Goal: Task Accomplishment & Management: Complete application form

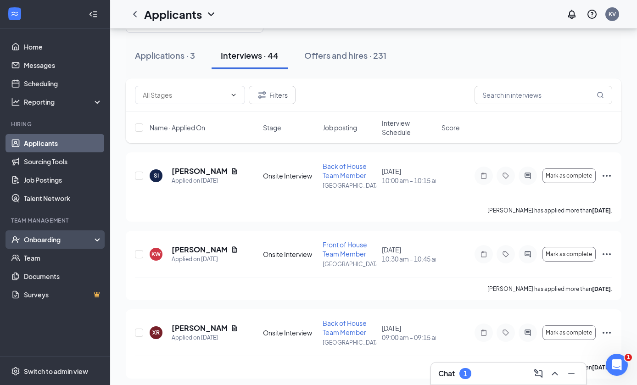
click at [33, 234] on div "Onboarding" at bounding box center [55, 239] width 110 height 18
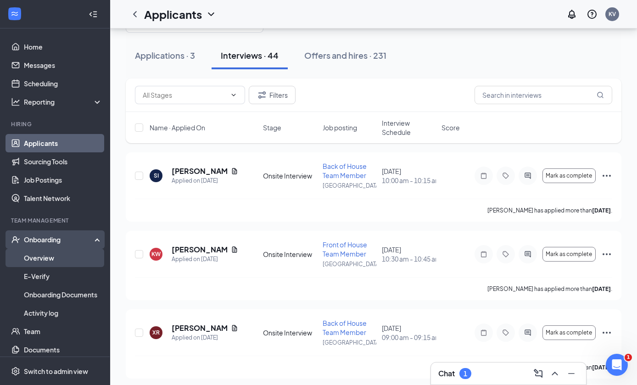
click at [36, 261] on link "Overview" at bounding box center [63, 258] width 78 height 18
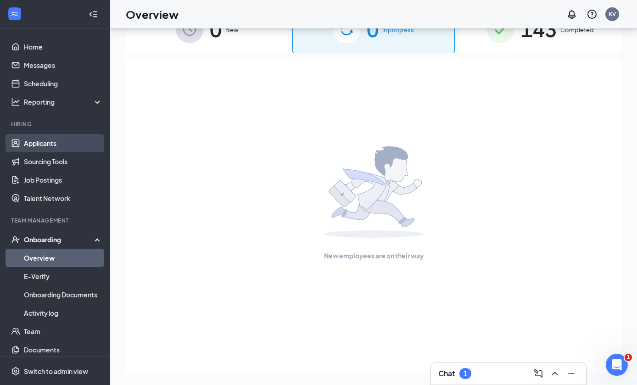
click at [67, 147] on link "Applicants" at bounding box center [63, 143] width 78 height 18
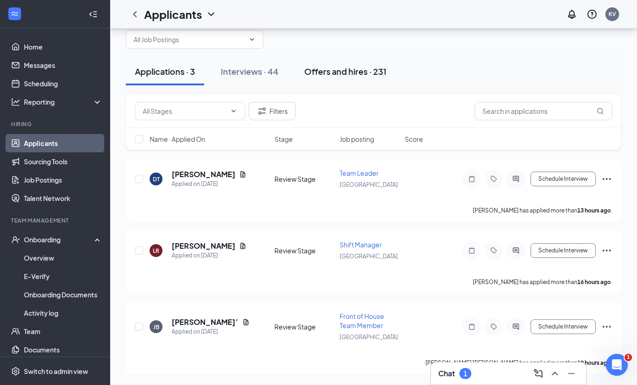
click at [379, 66] on div "Offers and hires · 231" at bounding box center [345, 71] width 82 height 11
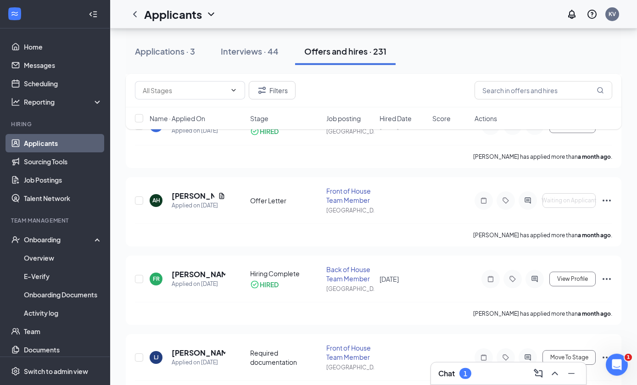
scroll to position [536, 0]
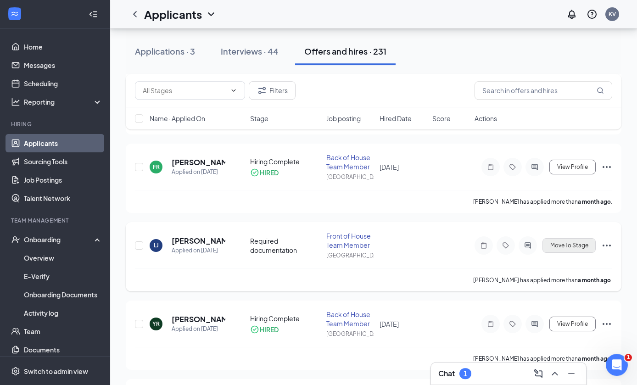
click at [559, 248] on span "Move To Stage" at bounding box center [569, 245] width 38 height 6
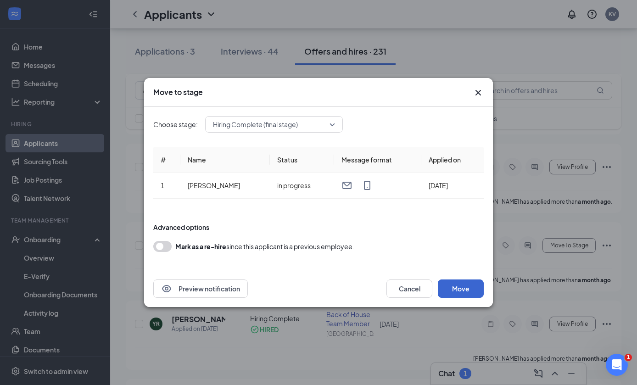
click at [460, 298] on button "Move" at bounding box center [461, 288] width 46 height 18
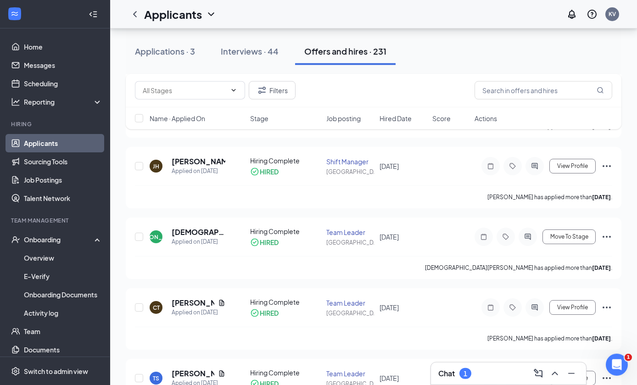
scroll to position [2253, 0]
click at [25, 142] on link "Applicants" at bounding box center [63, 143] width 78 height 18
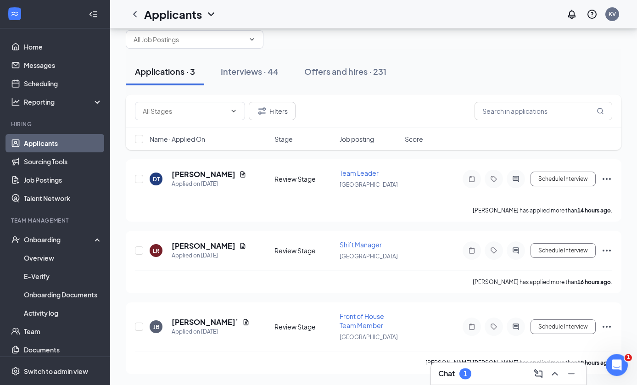
scroll to position [33, 0]
click at [32, 235] on div "Onboarding" at bounding box center [59, 239] width 71 height 9
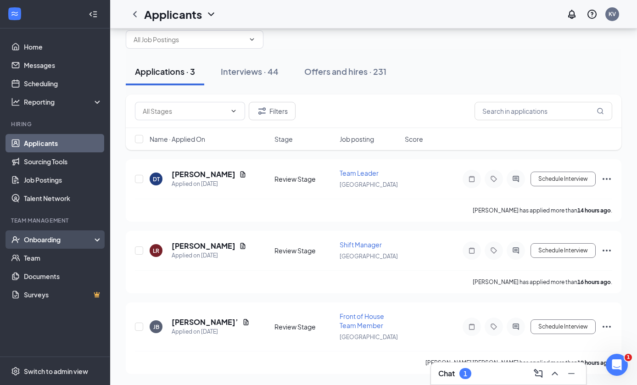
click at [28, 230] on div "Onboarding" at bounding box center [55, 239] width 110 height 18
click at [27, 235] on div "Onboarding" at bounding box center [59, 239] width 71 height 9
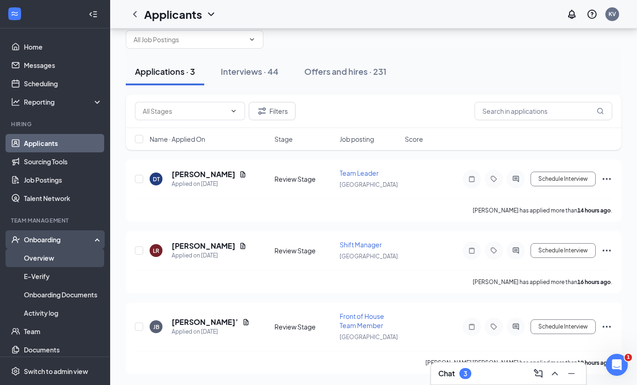
click at [26, 249] on link "Overview" at bounding box center [63, 258] width 78 height 18
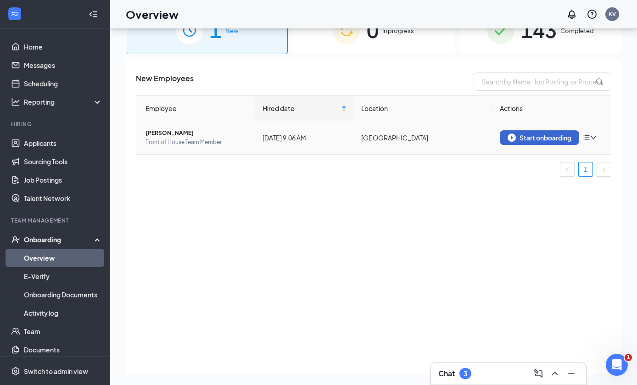
click at [532, 140] on div "Start onboarding" at bounding box center [540, 138] width 64 height 8
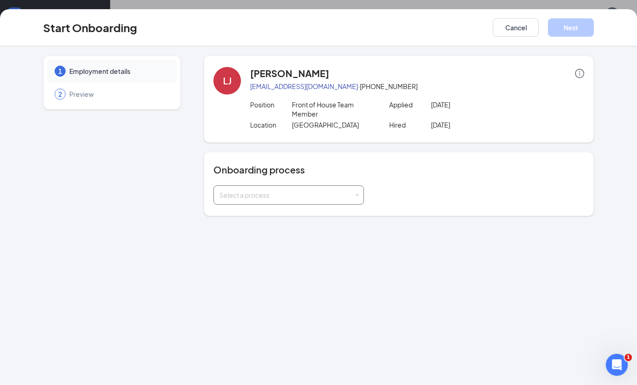
click at [356, 194] on span at bounding box center [357, 195] width 4 height 4
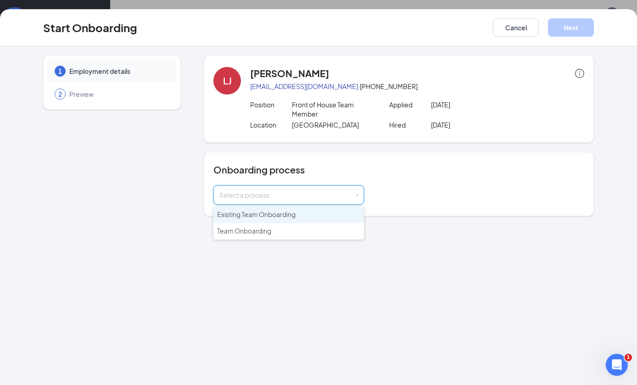
scroll to position [33, 0]
click at [328, 211] on li "Existing Team Onboarding" at bounding box center [288, 215] width 151 height 17
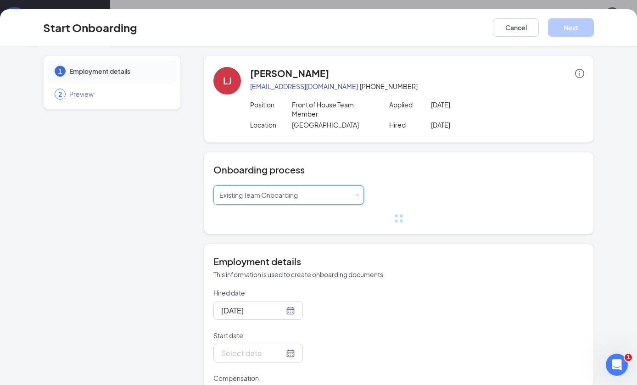
click at [357, 182] on div "Onboarding process Select a process Existing Team Onboarding" at bounding box center [398, 193] width 371 height 60
click at [352, 201] on div "Select a process Existing Team Onboarding" at bounding box center [288, 195] width 139 height 18
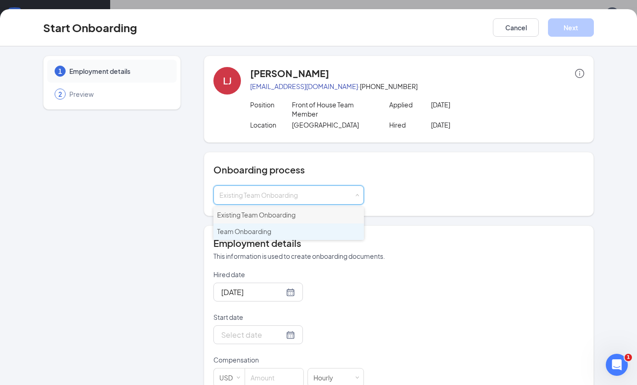
click at [319, 229] on li "Team Onboarding" at bounding box center [288, 231] width 151 height 17
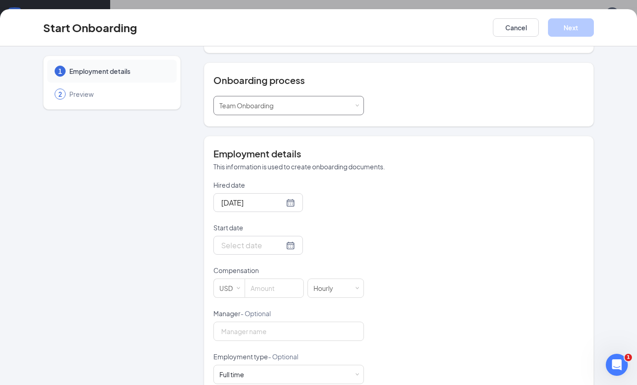
scroll to position [101, 0]
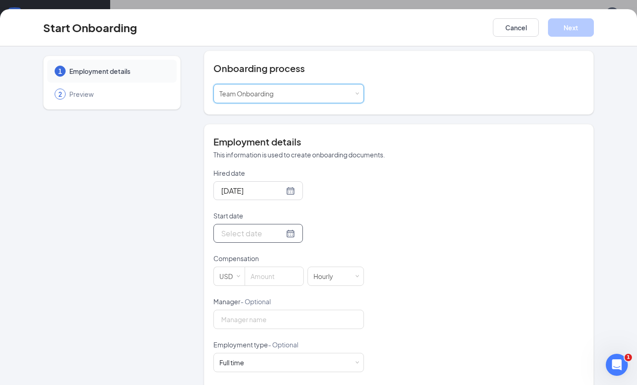
click at [283, 231] on div at bounding box center [258, 233] width 74 height 11
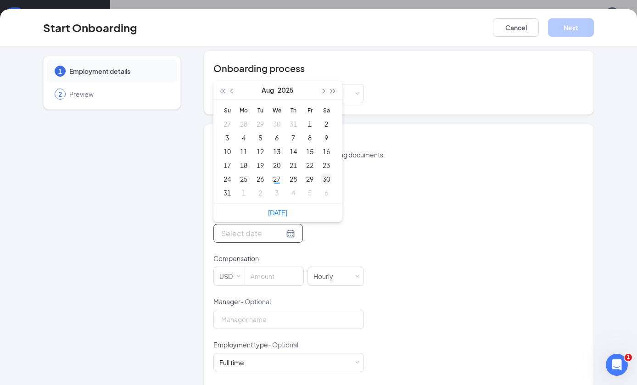
type input "[DATE]"
click at [327, 173] on div "30" at bounding box center [326, 178] width 11 height 11
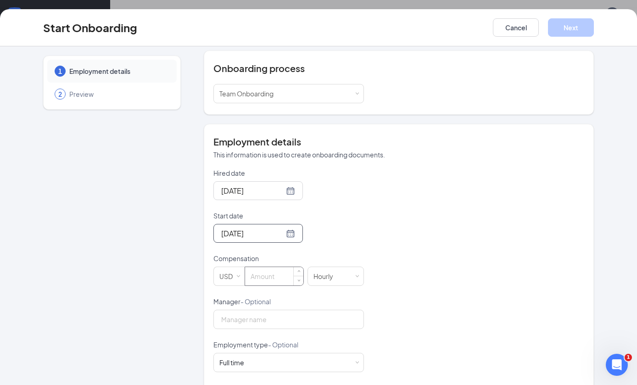
click at [276, 278] on input at bounding box center [274, 276] width 58 height 18
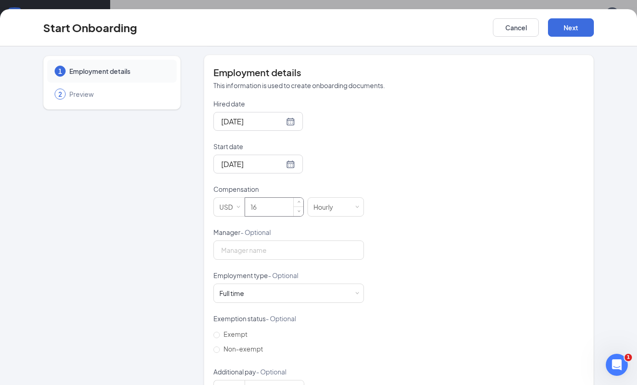
scroll to position [170, 0]
type input "16"
click at [331, 244] on input "Manager - Optional" at bounding box center [288, 250] width 151 height 19
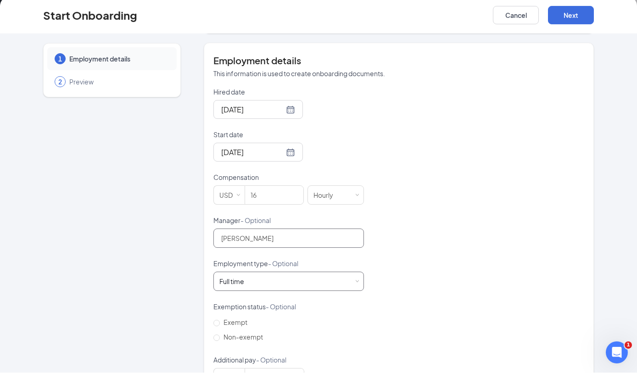
type input "[PERSON_NAME]"
click at [348, 285] on div "Full time Works 30+ hours per week and is reasonably expected to work" at bounding box center [288, 294] width 139 height 18
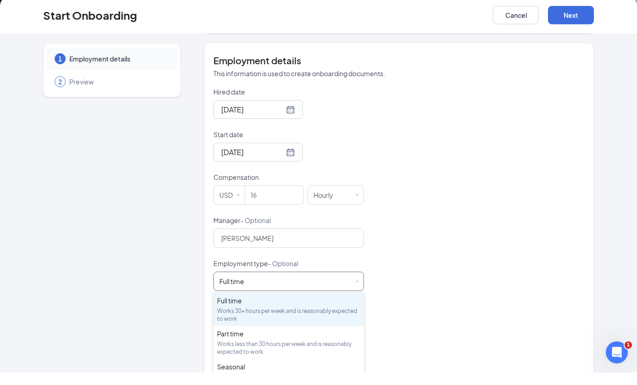
scroll to position [41, 0]
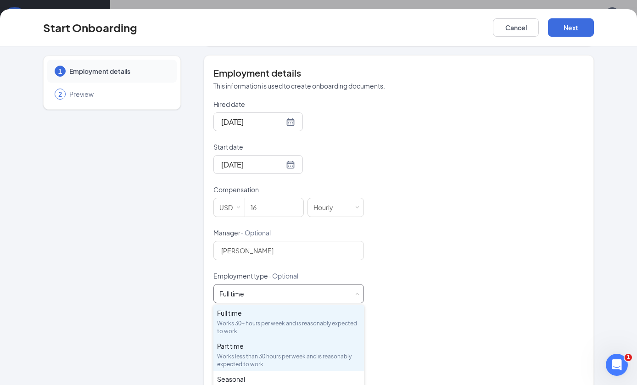
click at [281, 363] on div "Works less than 30 hours per week and is reasonably expected to work" at bounding box center [288, 360] width 143 height 16
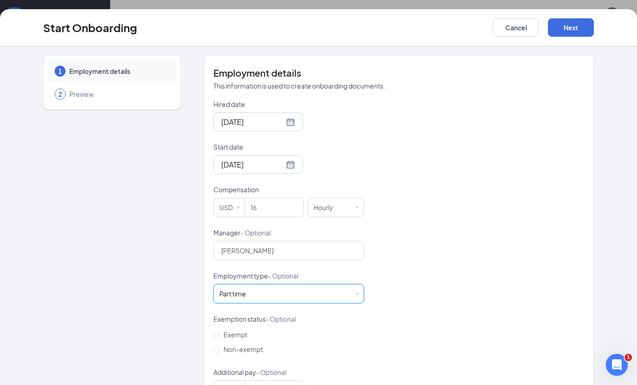
click at [216, 359] on form "Hired date [DATE] Start date [DATE] [DATE] Su Mo Tu We Th Fr Sa 27 28 29 30 31 …" at bounding box center [288, 250] width 151 height 300
click at [219, 347] on span at bounding box center [216, 350] width 6 height 6
click at [219, 347] on input "Non-exempt" at bounding box center [216, 350] width 6 height 6
radio input "true"
click at [575, 22] on button "Next" at bounding box center [571, 27] width 46 height 18
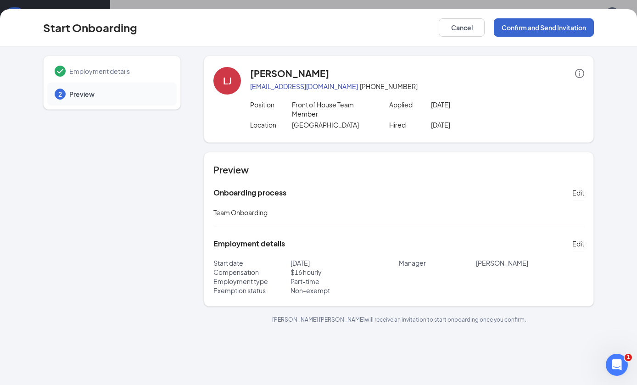
scroll to position [0, 0]
click at [564, 26] on button "Confirm and Send Invitation" at bounding box center [544, 27] width 100 height 18
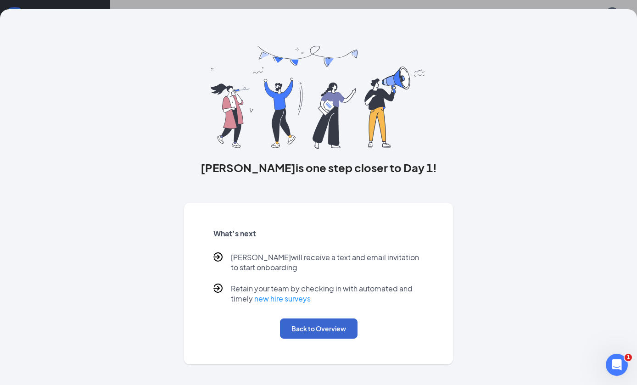
click at [339, 335] on button "Back to Overview" at bounding box center [319, 328] width 78 height 20
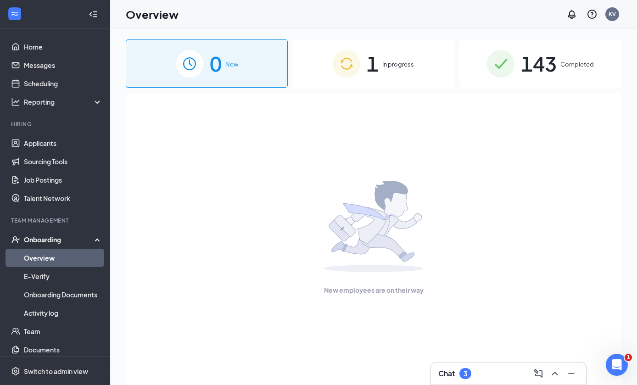
click at [466, 370] on div "3" at bounding box center [465, 374] width 4 height 8
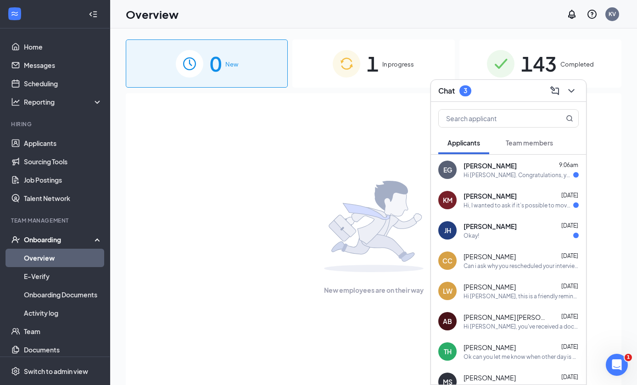
click at [485, 184] on div "EG [PERSON_NAME] 9:06am Hi [PERSON_NAME]. Congratulations, your onsite intervie…" at bounding box center [508, 170] width 155 height 30
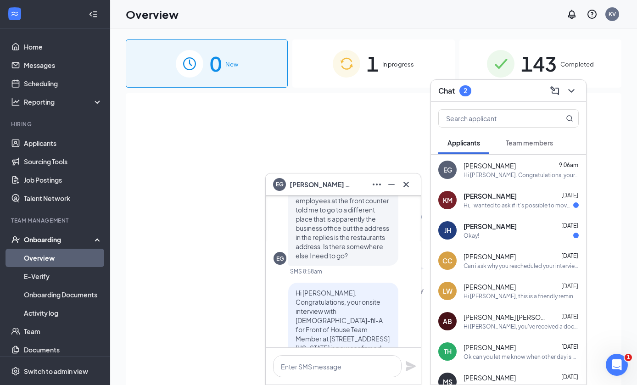
scroll to position [-97, 0]
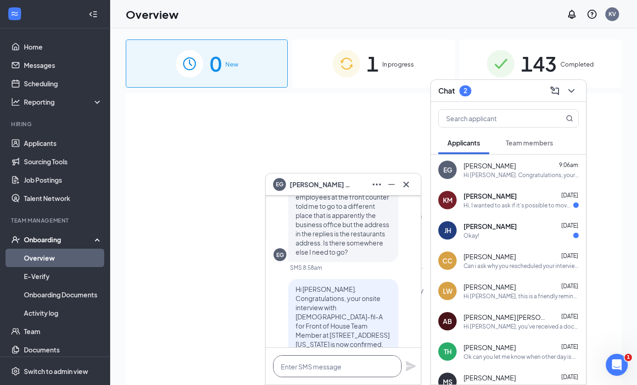
click at [329, 370] on textarea at bounding box center [337, 366] width 128 height 22
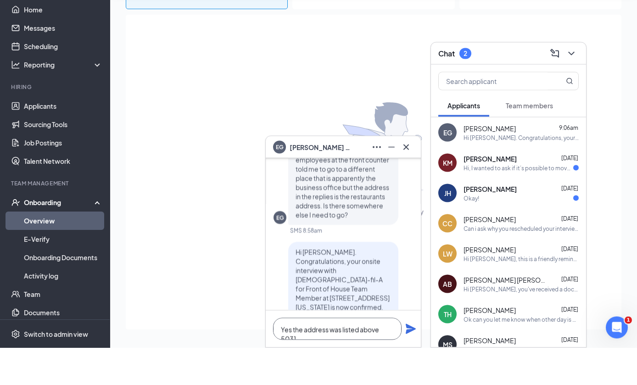
scroll to position [0, 0]
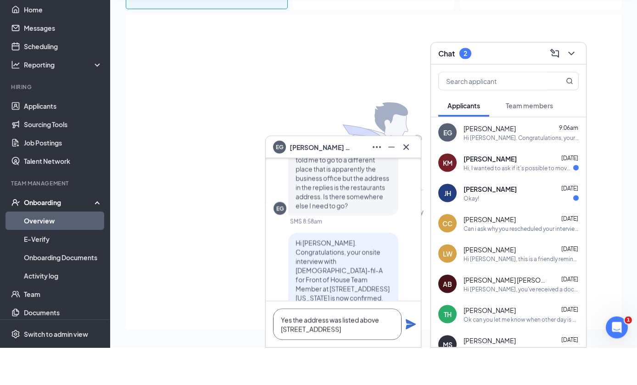
type textarea "Yes the address was listed above [STREET_ADDRESS]"
click at [414, 356] on icon "Plane" at bounding box center [410, 361] width 11 height 11
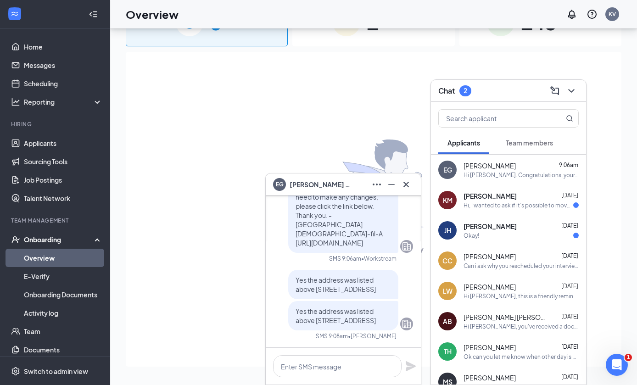
scroll to position [0, 0]
click at [364, 362] on textarea at bounding box center [337, 366] width 128 height 22
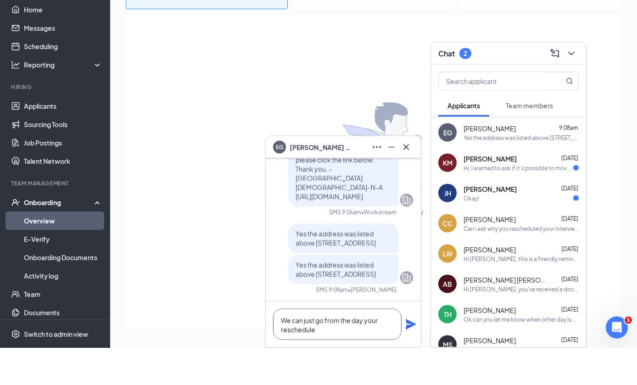
scroll to position [0, 0]
type textarea "We can just go from the day your rescheduled"
click at [407, 339] on div "We can just go from the day your rescheduled" at bounding box center [343, 362] width 155 height 46
click at [411, 357] on icon "Plane" at bounding box center [411, 362] width 10 height 10
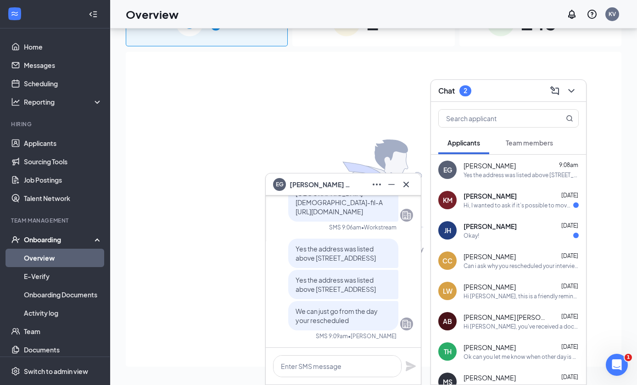
scroll to position [0, 0]
click at [510, 213] on div "KM [PERSON_NAME] [DATE] Hi, I wanted to ask if it’s possible to move my intervi…" at bounding box center [508, 200] width 155 height 30
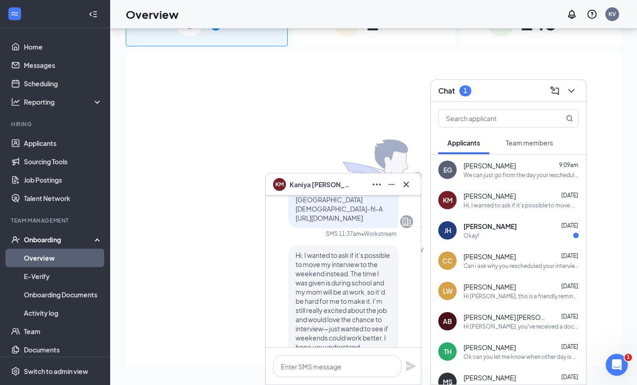
click at [359, 314] on span "Hi, I wanted to ask if it’s possible to move my interview to the weekend instea…" at bounding box center [343, 310] width 95 height 118
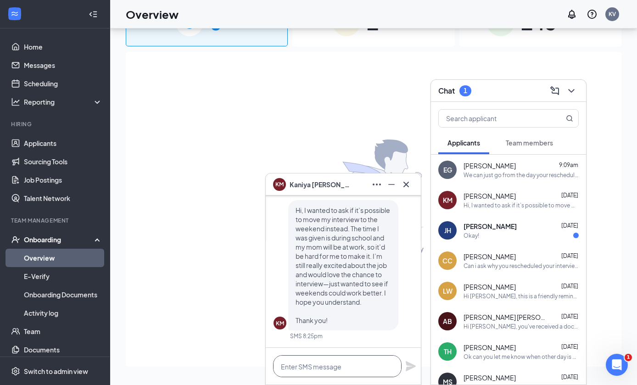
click at [328, 362] on textarea at bounding box center [337, 366] width 128 height 22
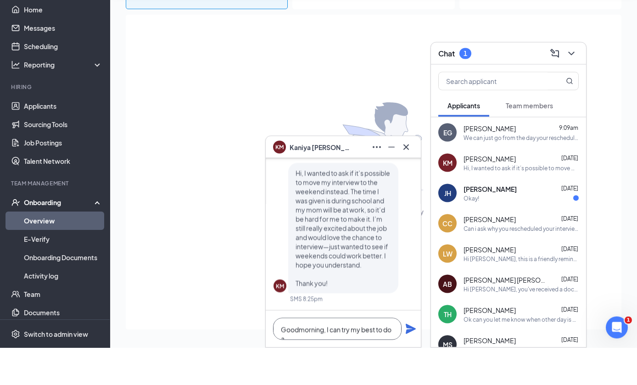
scroll to position [0, 0]
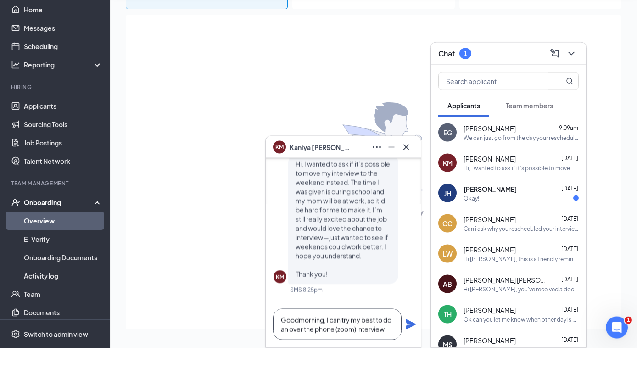
type textarea "Goodmorning, I can try my best to do an over the phone (zoom) interview"
click at [421, 317] on div "New employees are on their way" at bounding box center [374, 209] width 496 height 315
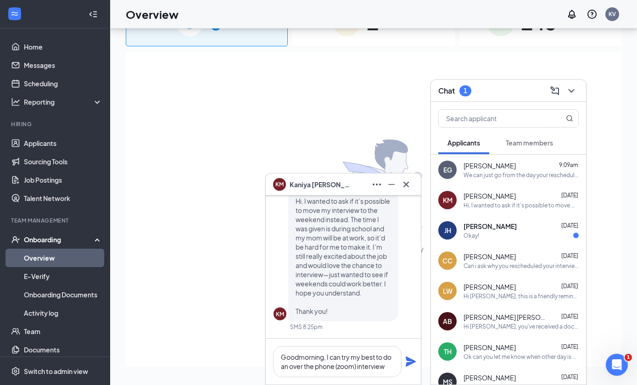
click at [411, 358] on icon "Plane" at bounding box center [410, 361] width 11 height 11
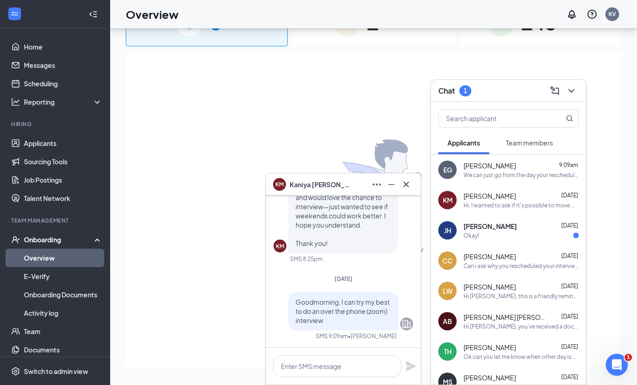
scroll to position [0, 0]
click at [411, 191] on button at bounding box center [406, 184] width 15 height 15
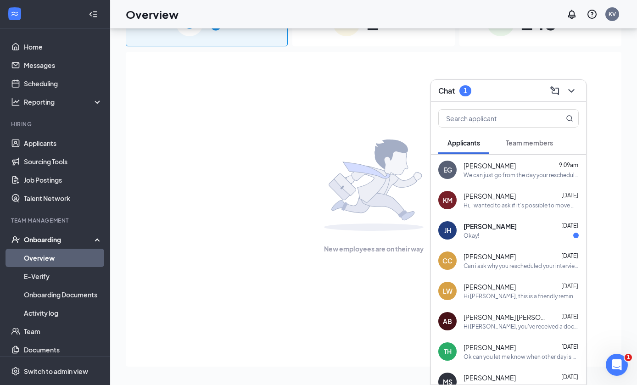
click at [546, 144] on span "Team members" at bounding box center [529, 143] width 47 height 8
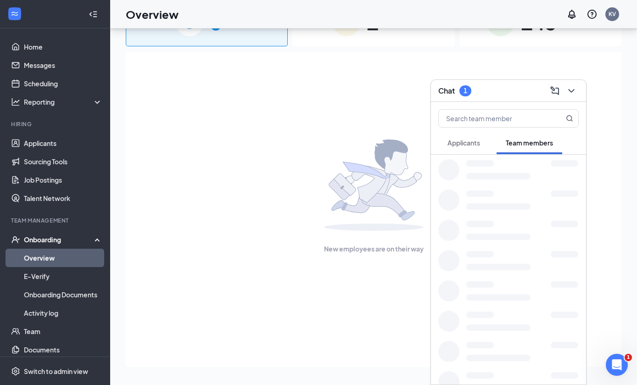
click at [466, 145] on span "Applicants" at bounding box center [463, 143] width 33 height 8
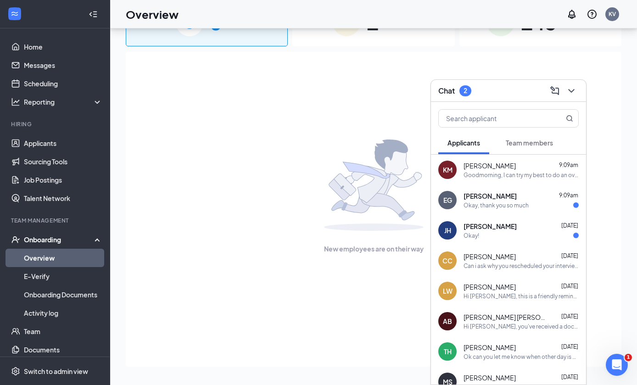
click at [501, 201] on span "[PERSON_NAME]" at bounding box center [489, 195] width 53 height 9
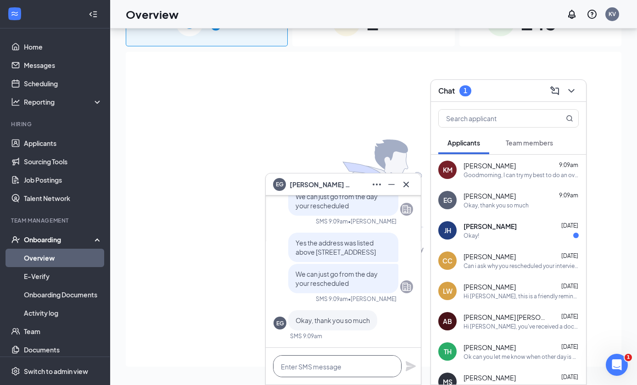
click at [355, 368] on textarea at bounding box center [337, 366] width 128 height 22
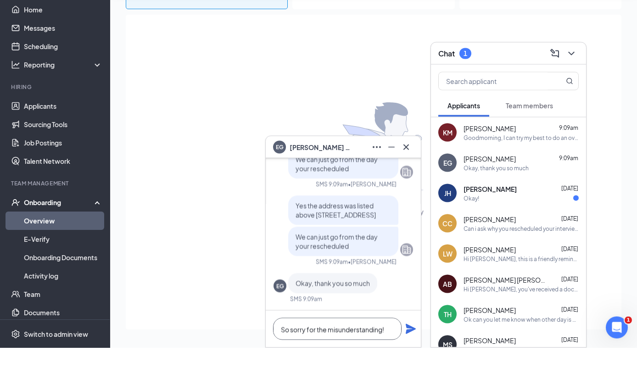
scroll to position [0, 0]
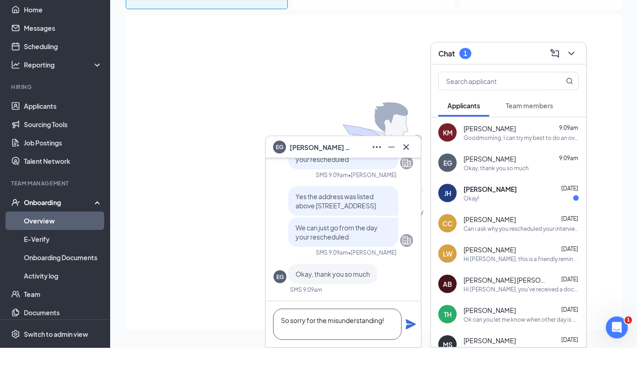
type textarea "So sorry for the misunderstanding!"
click at [406, 357] on icon "Plane" at bounding box center [411, 362] width 10 height 10
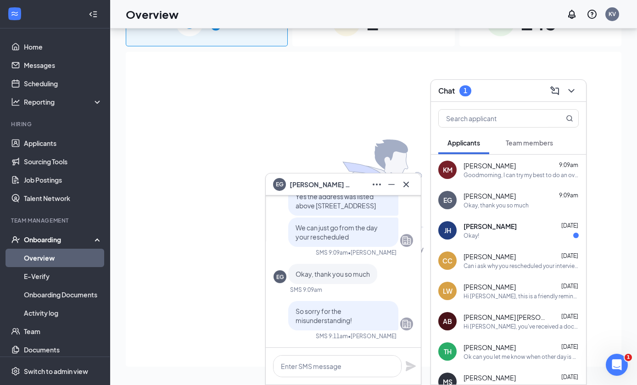
scroll to position [76, 0]
click at [403, 182] on icon "Cross" at bounding box center [406, 184] width 11 height 11
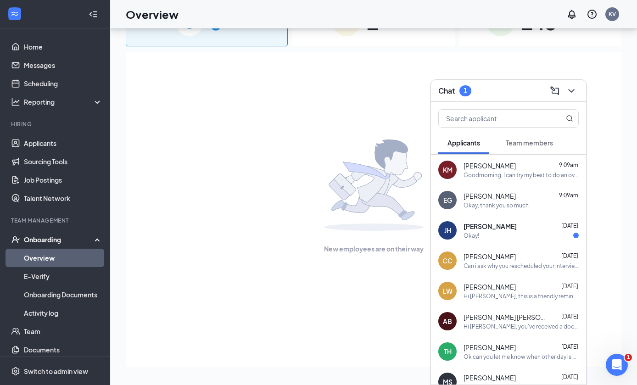
click at [575, 87] on icon "ChevronDown" at bounding box center [571, 90] width 11 height 11
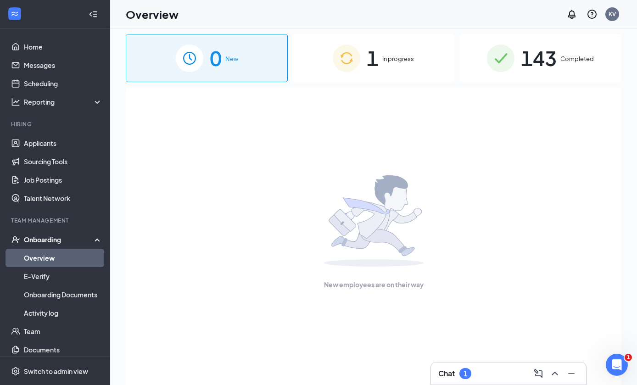
scroll to position [0, 0]
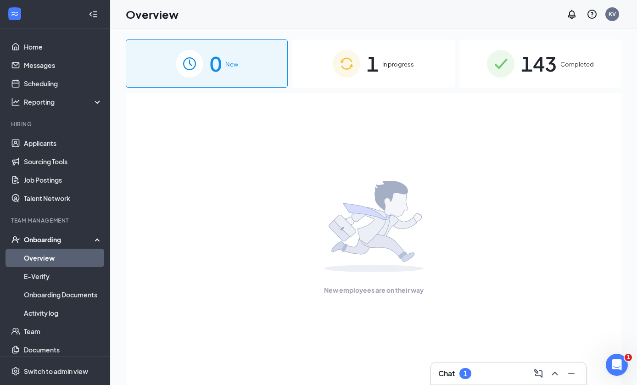
click at [418, 53] on div "1 In progress" at bounding box center [373, 63] width 162 height 48
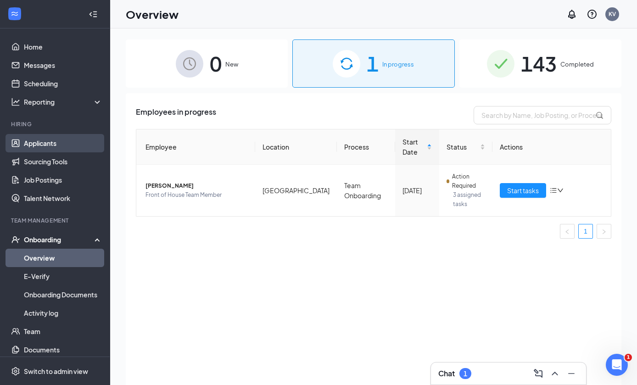
click at [33, 143] on link "Applicants" at bounding box center [63, 143] width 78 height 18
